Goal: Navigation & Orientation: Find specific page/section

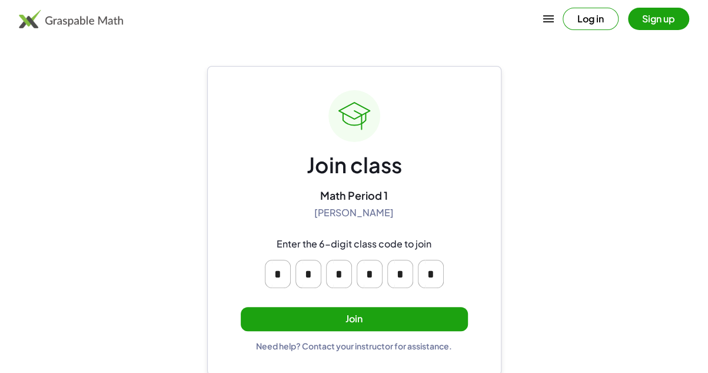
click at [314, 323] on button "Join" at bounding box center [354, 319] width 227 height 24
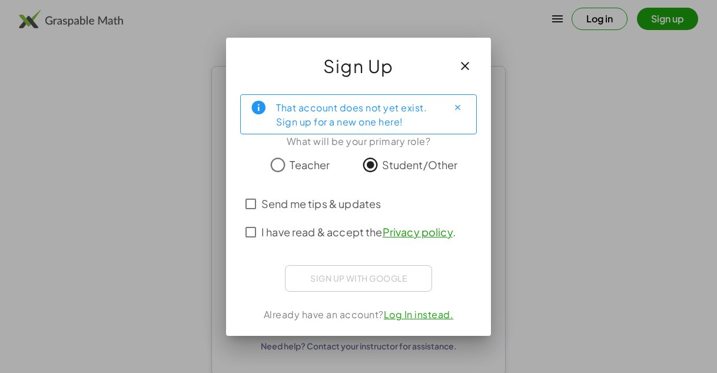
click at [291, 200] on span "Send me tips & updates" at bounding box center [321, 204] width 120 height 16
click at [293, 227] on span "I have read & accept the Privacy policy ." at bounding box center [358, 232] width 194 height 16
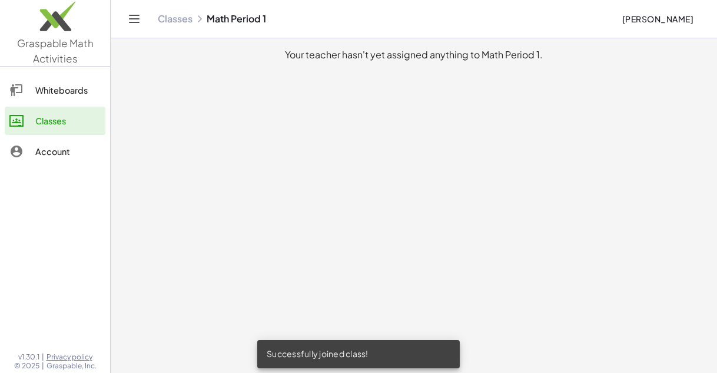
click at [32, 97] on div at bounding box center [22, 90] width 26 height 14
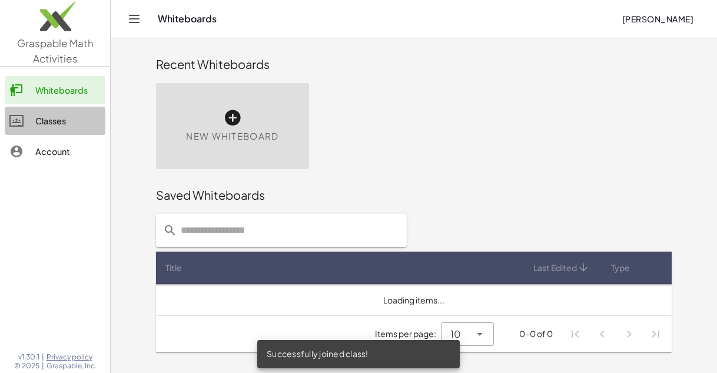
click at [44, 115] on div "Classes" at bounding box center [67, 121] width 65 height 14
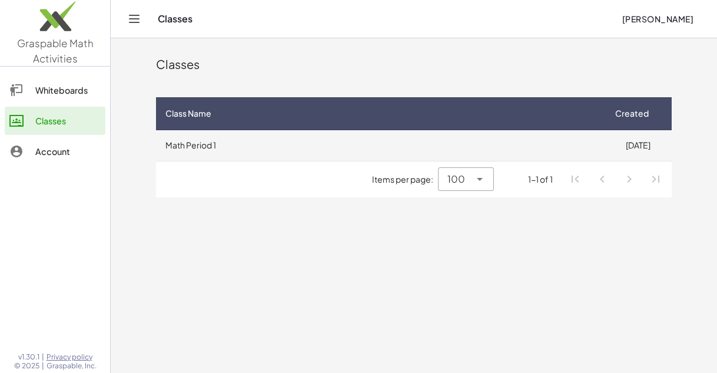
click at [582, 143] on td "Math Period 1" at bounding box center [380, 145] width 448 height 31
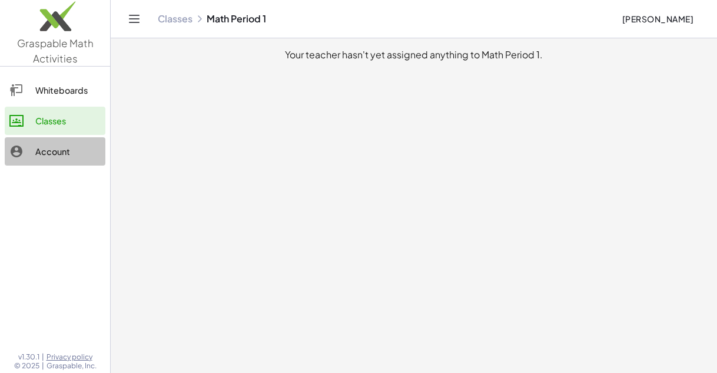
click at [44, 145] on div "Account" at bounding box center [67, 151] width 65 height 14
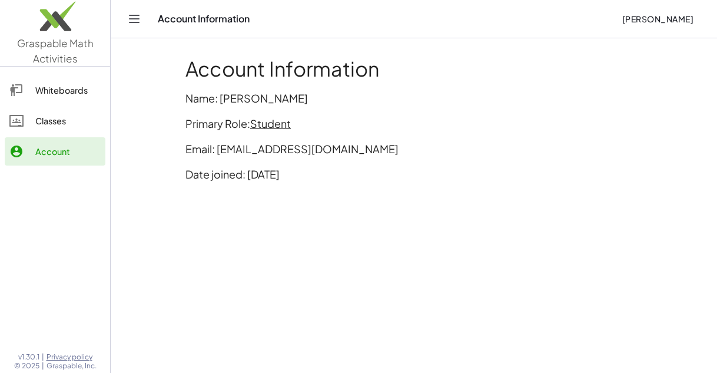
click at [131, 21] on icon "Toggle navigation" at bounding box center [134, 19] width 14 height 14
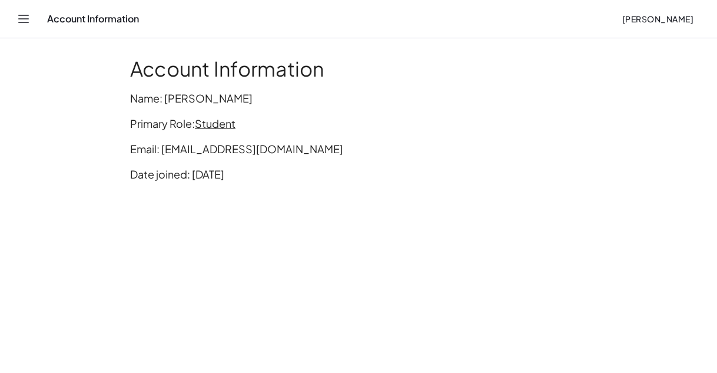
click at [26, 24] on icon "Toggle navigation" at bounding box center [23, 19] width 14 height 14
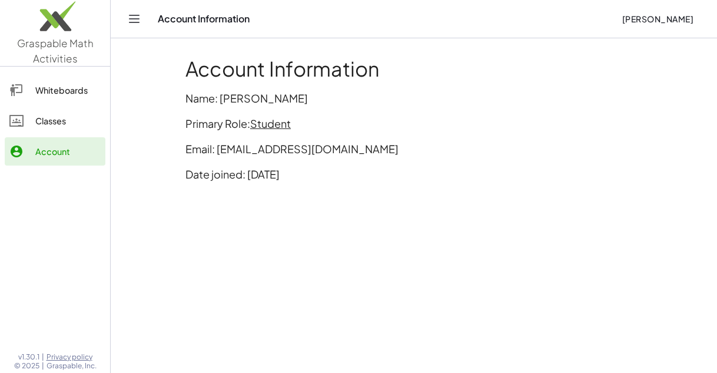
click at [41, 103] on link "Whiteboards" at bounding box center [55, 90] width 101 height 28
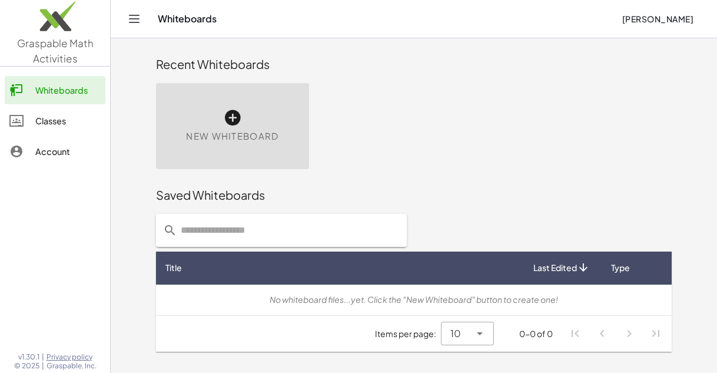
click at [238, 222] on input "text" at bounding box center [288, 230] width 223 height 33
click at [480, 218] on div at bounding box center [414, 230] width 530 height 47
